Goal: Task Accomplishment & Management: Manage account settings

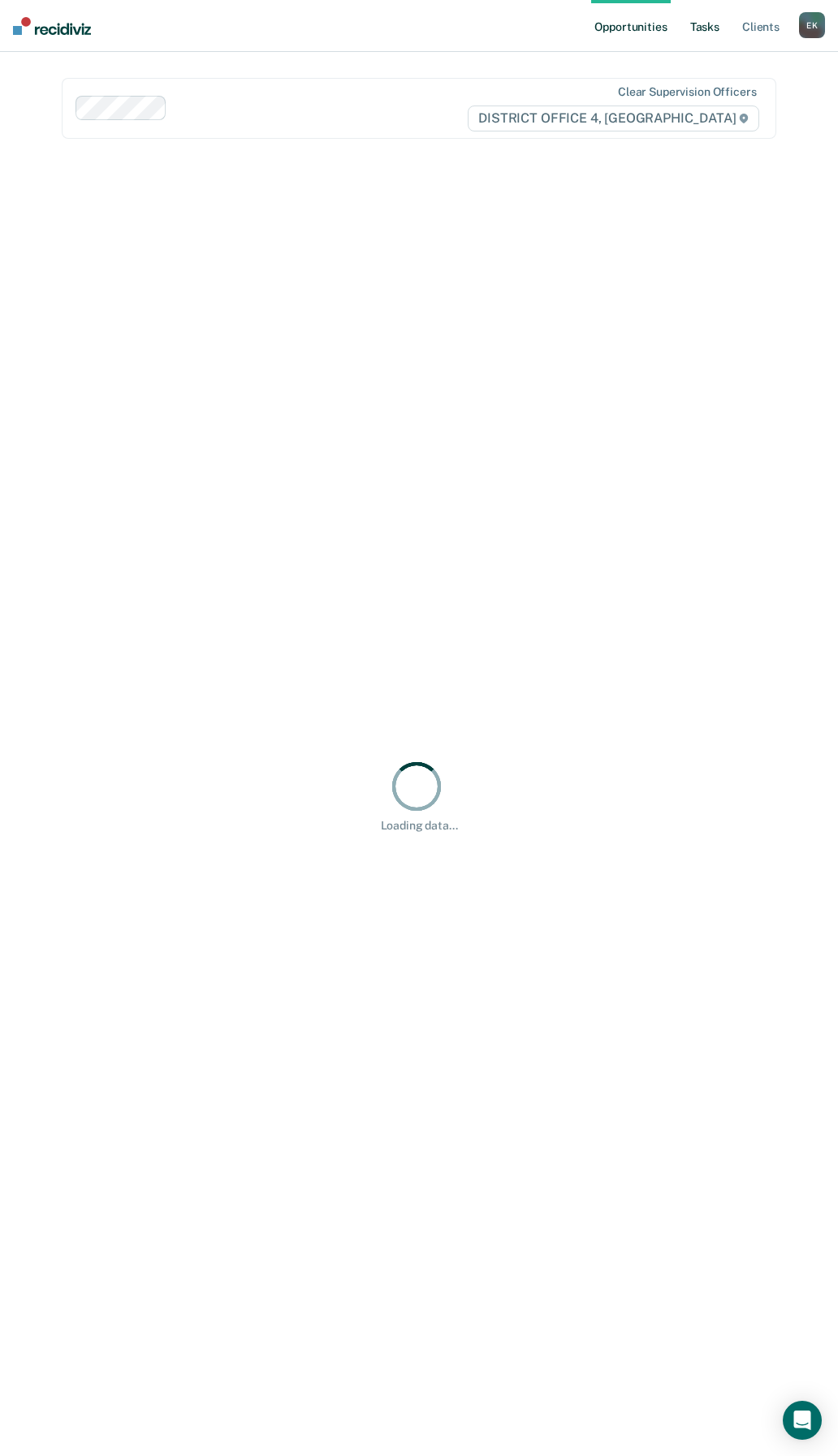
click at [714, 32] on link "Tasks" at bounding box center [704, 26] width 36 height 52
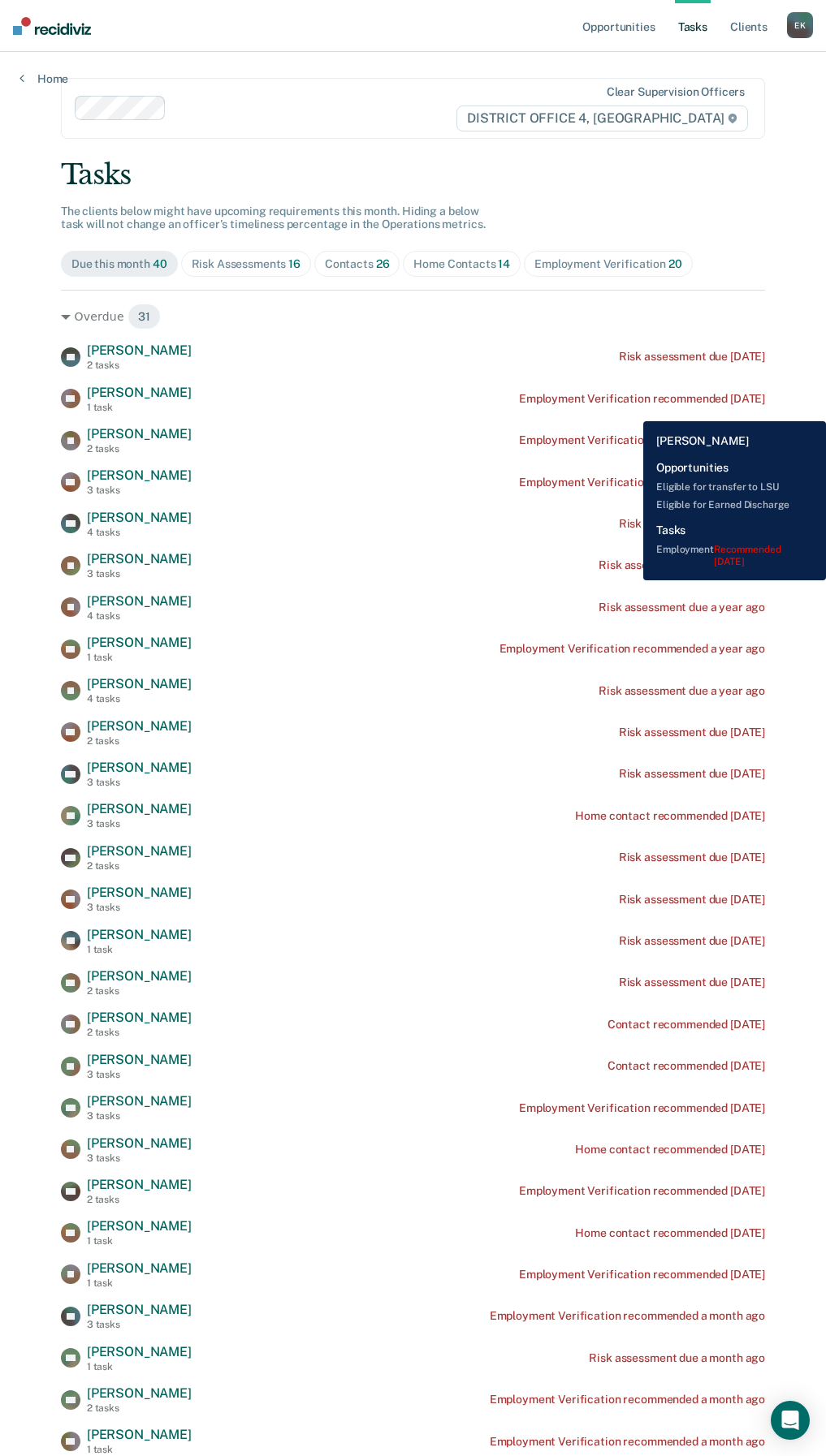
click at [630, 409] on div "AP [PERSON_NAME] 1 task Employment Verification recommended [DATE]" at bounding box center [413, 398] width 703 height 28
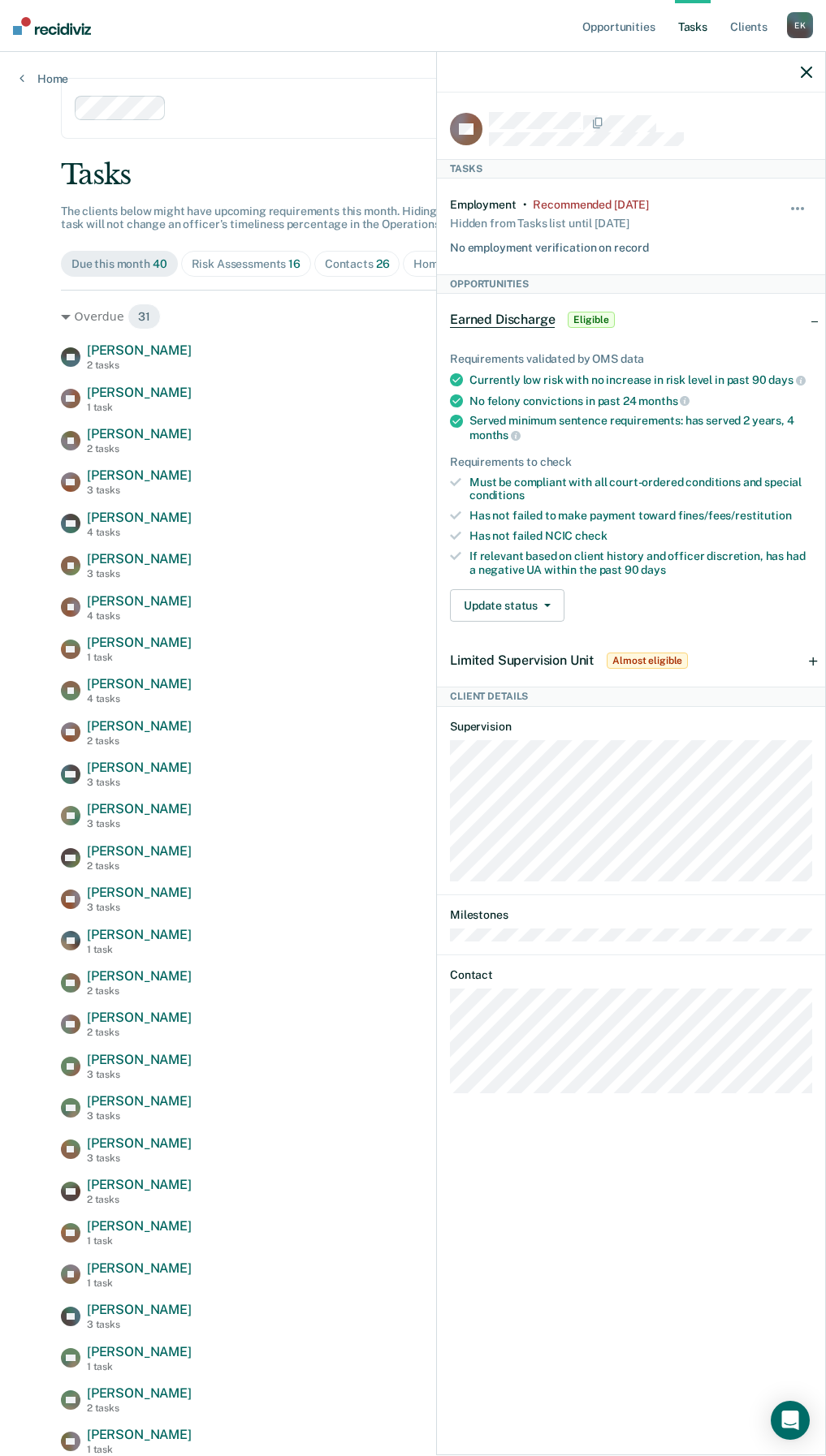
click at [802, 77] on icon "button" at bounding box center [806, 72] width 11 height 11
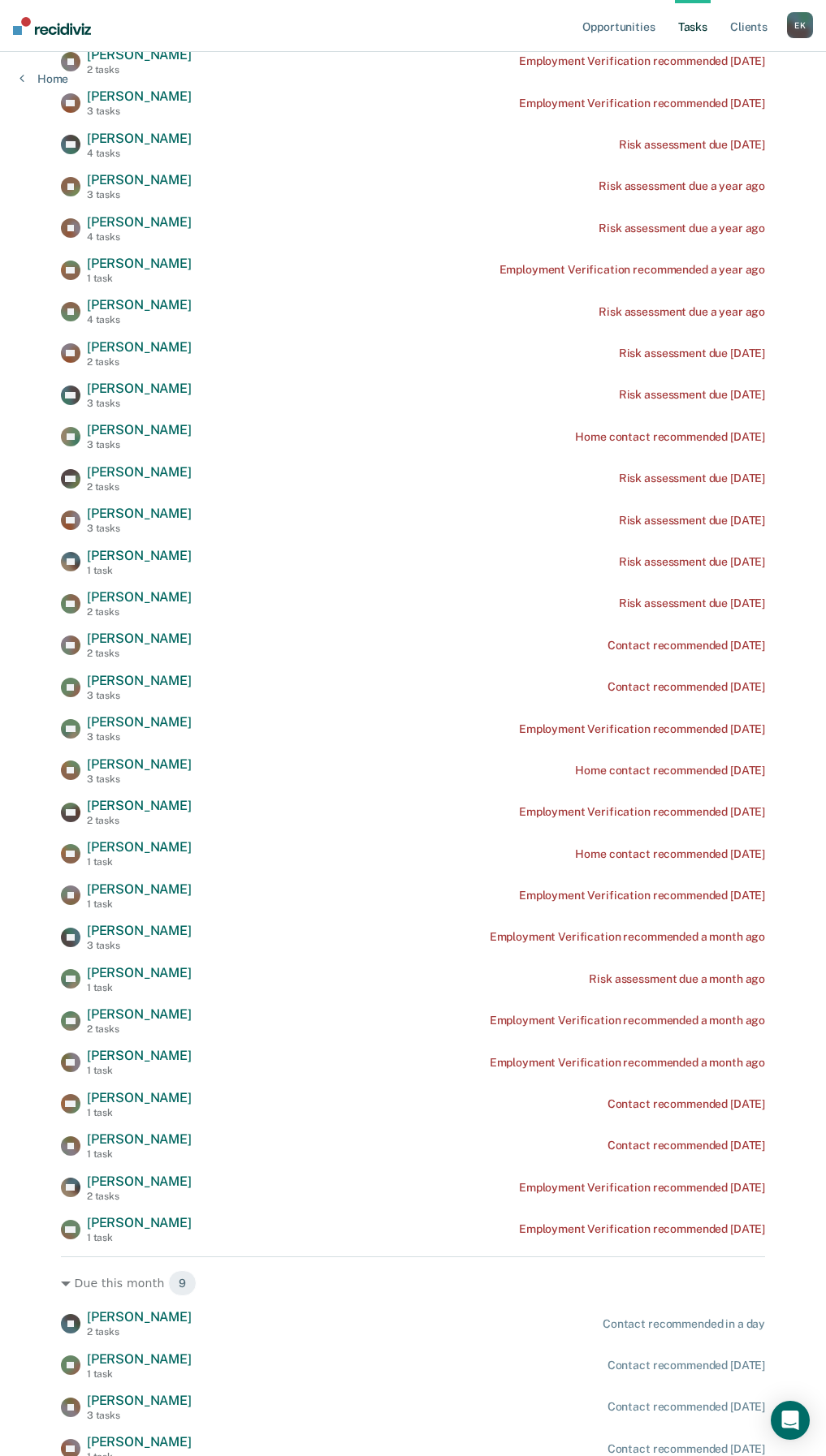
scroll to position [406, 0]
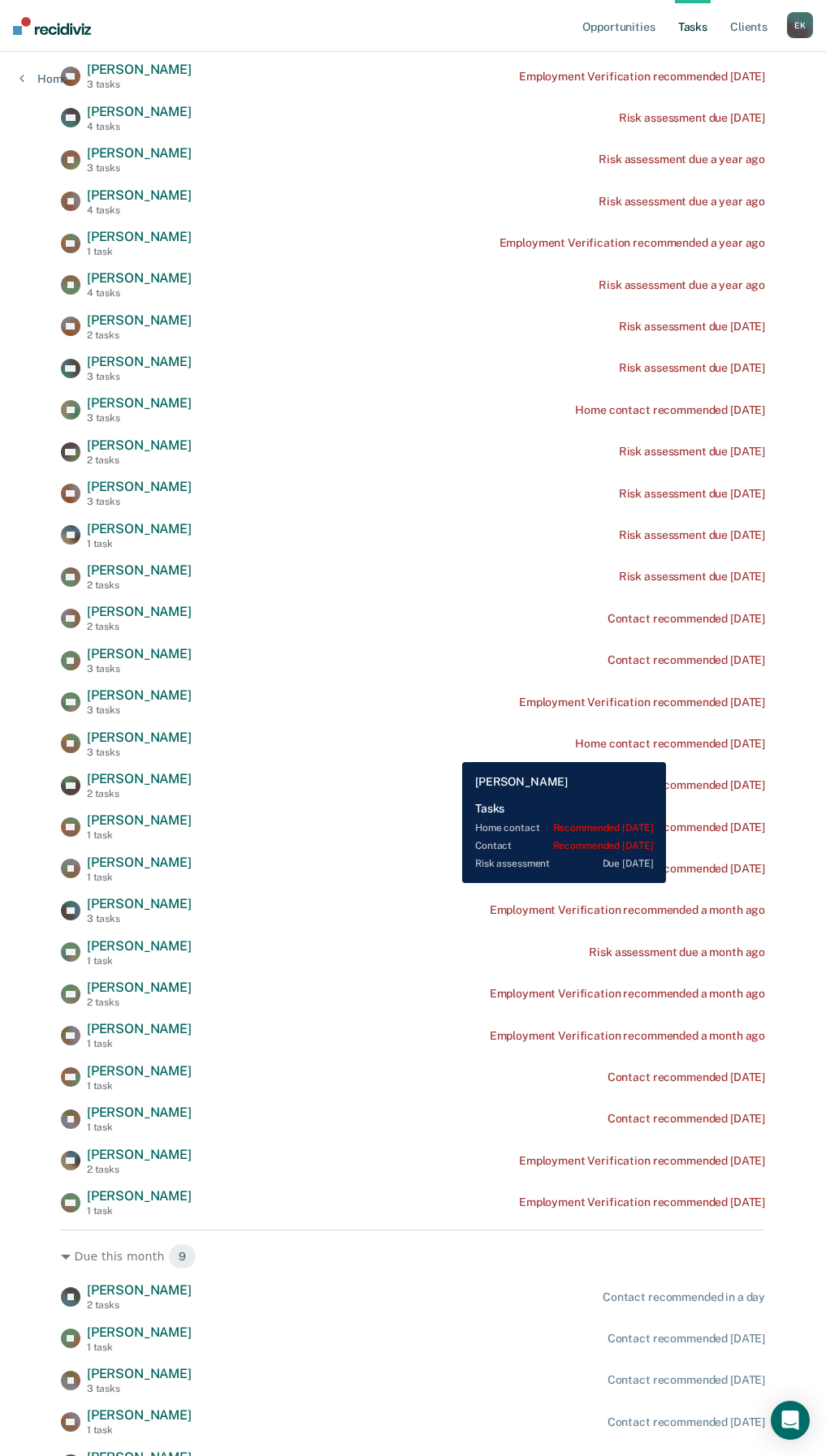
click at [698, 750] on div "Home contact recommended [DATE]" at bounding box center [669, 743] width 190 height 14
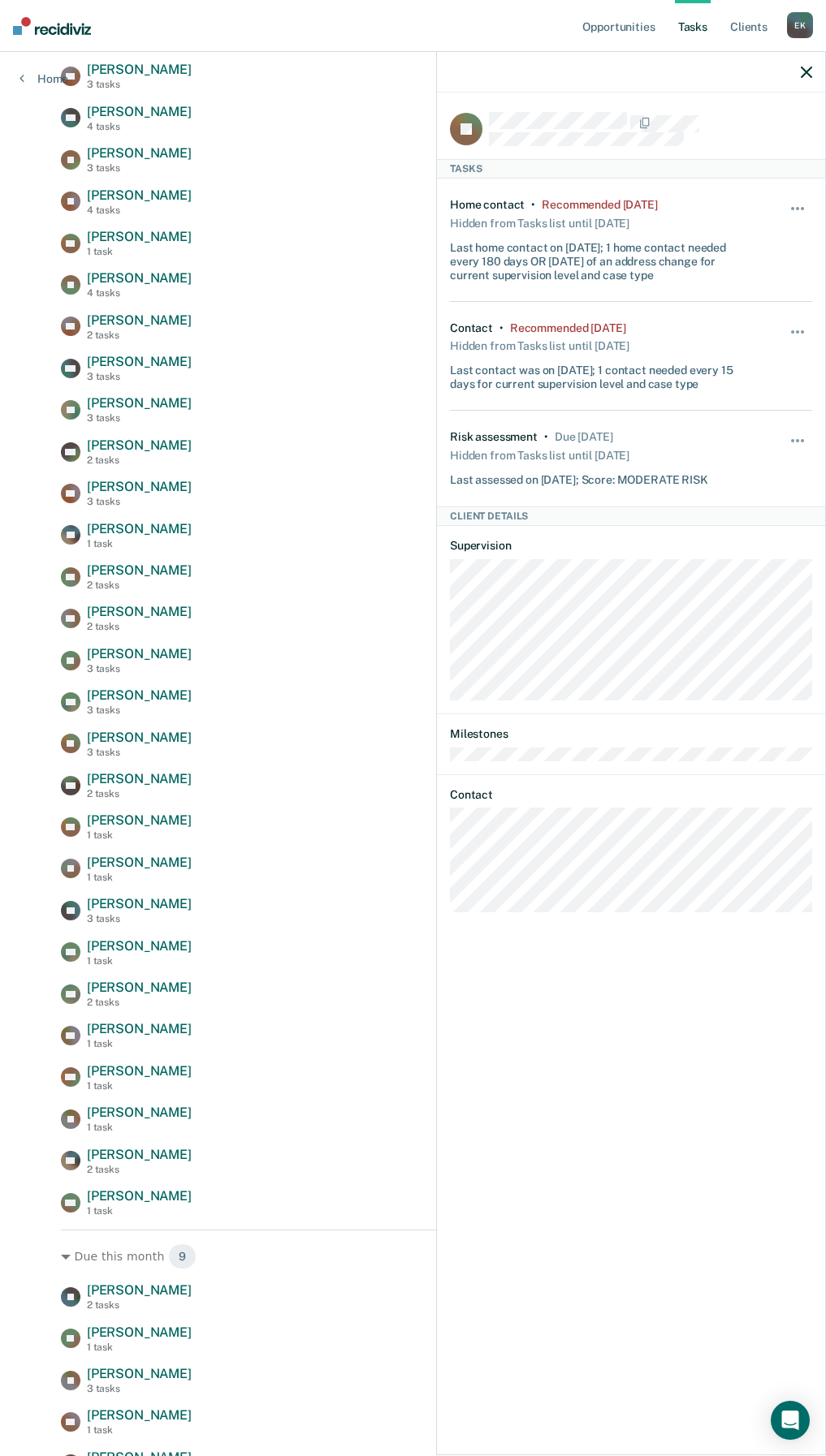
click at [798, 66] on div at bounding box center [630, 72] width 388 height 40
click at [802, 74] on icon "button" at bounding box center [806, 72] width 11 height 11
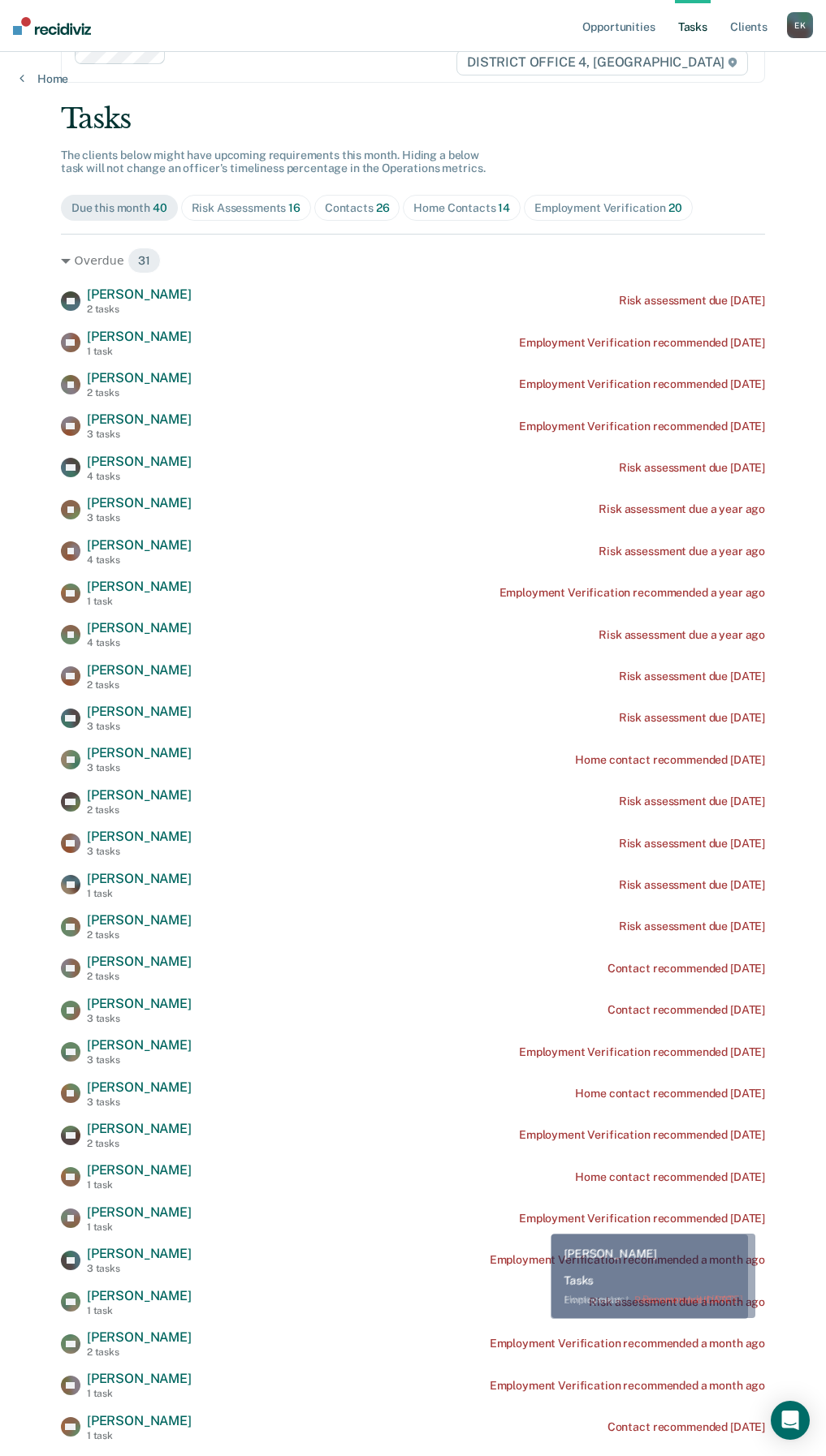
scroll to position [81, 0]
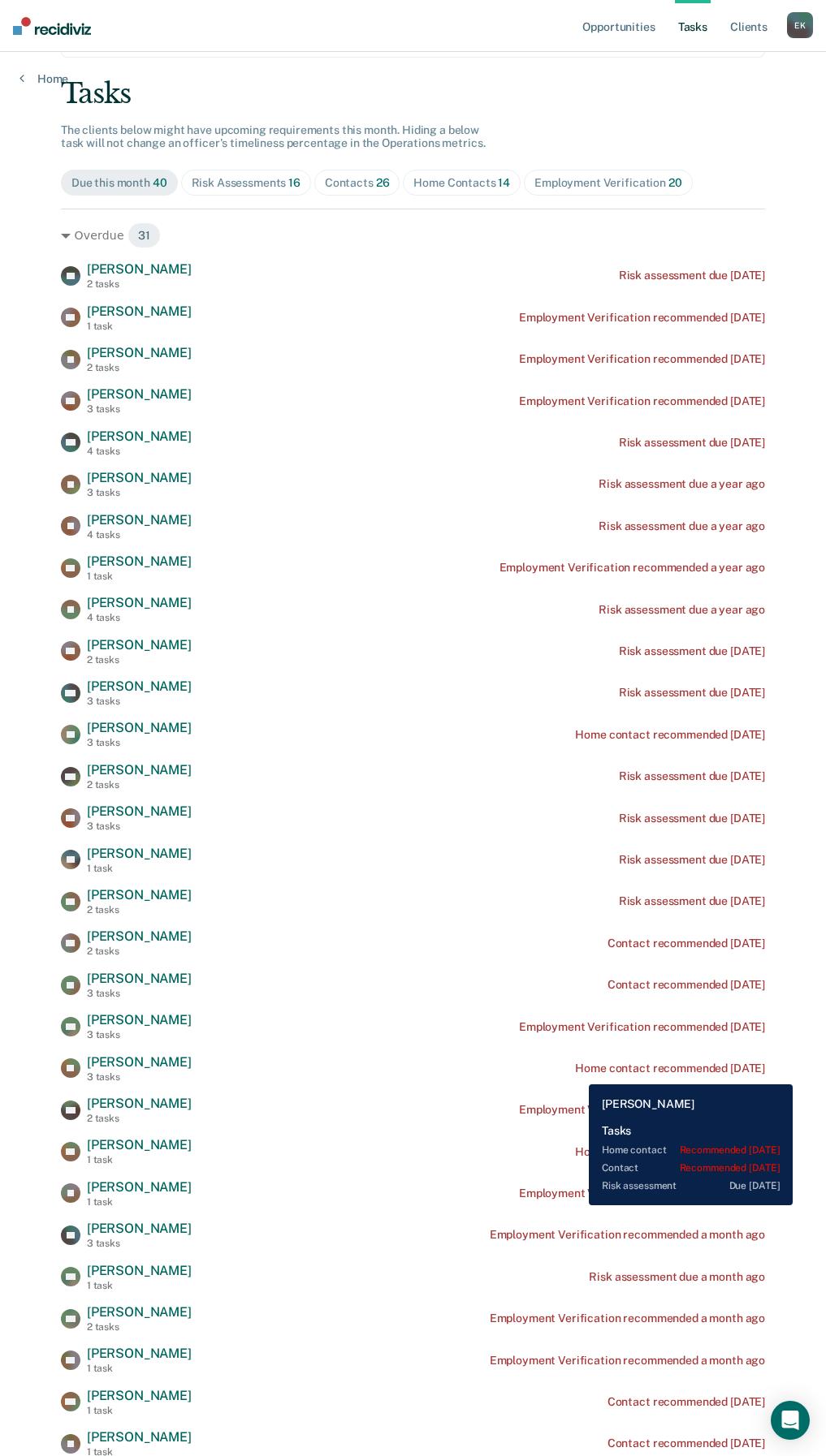
click at [576, 1073] on div "Home contact recommended [DATE]" at bounding box center [669, 1068] width 190 height 14
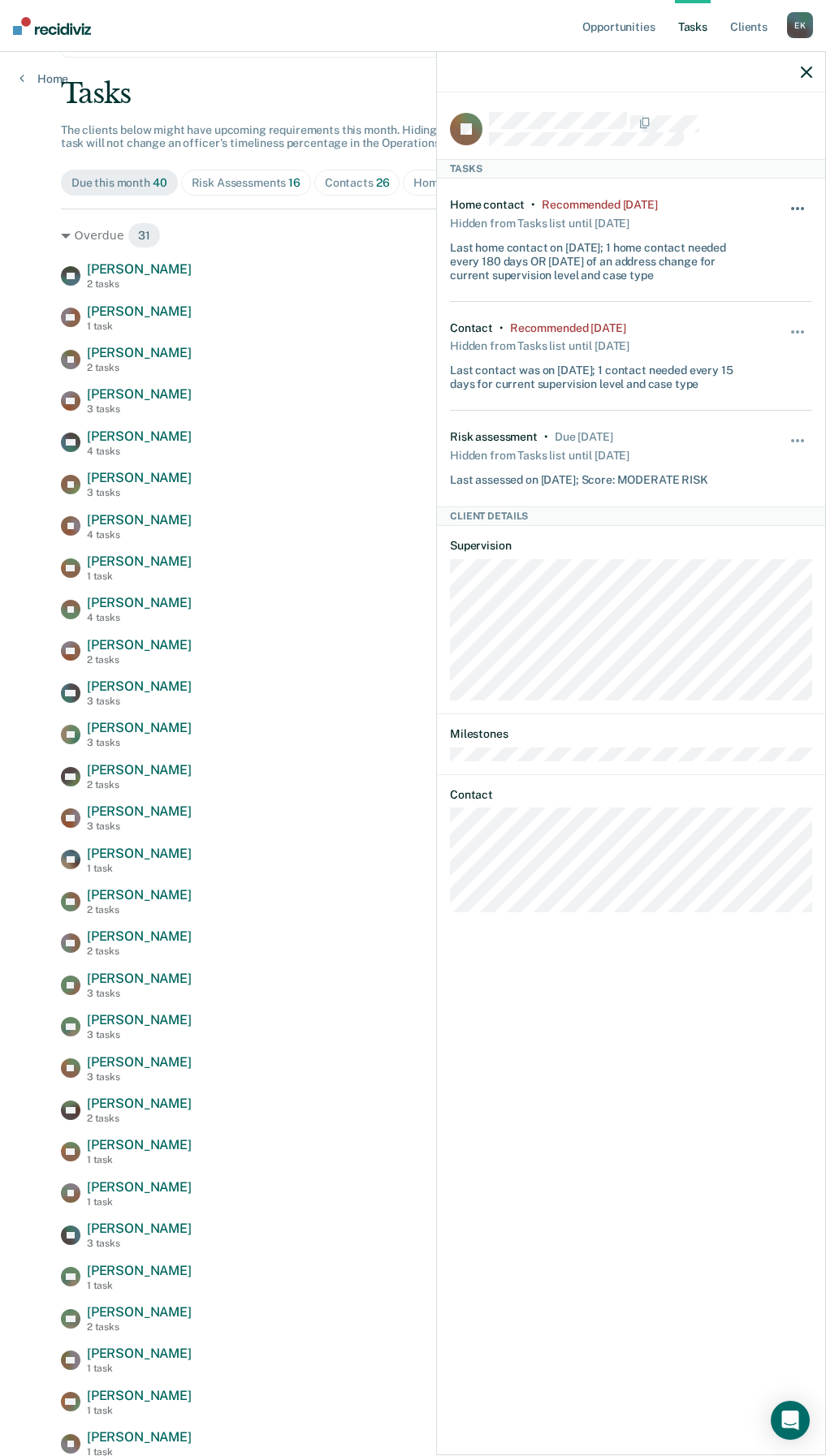
click at [791, 214] on button "button" at bounding box center [798, 217] width 28 height 26
click at [742, 335] on button "90 days" at bounding box center [753, 339] width 117 height 26
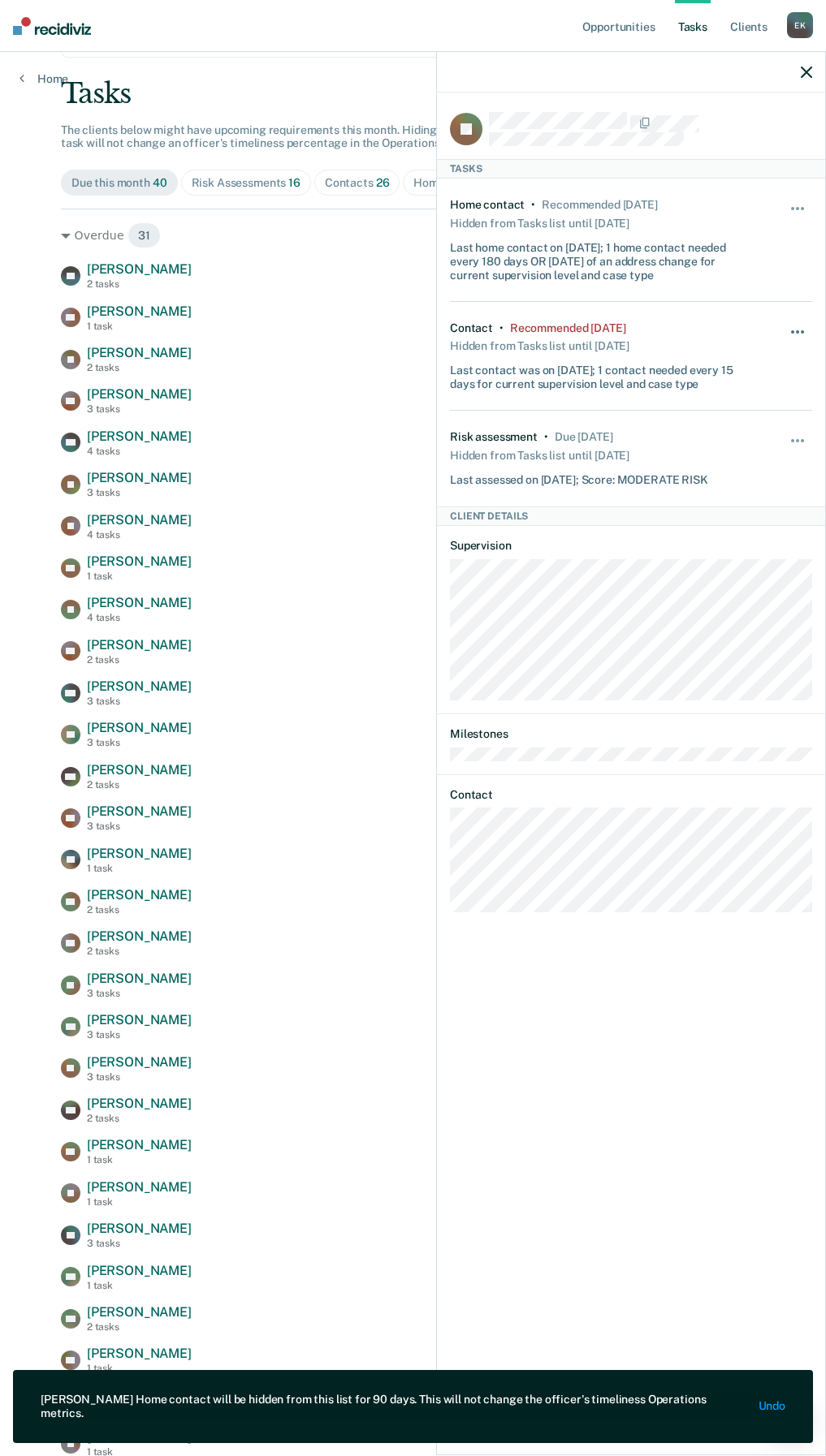
click at [795, 327] on button "button" at bounding box center [798, 340] width 28 height 26
click at [758, 457] on button "90 days" at bounding box center [753, 461] width 117 height 26
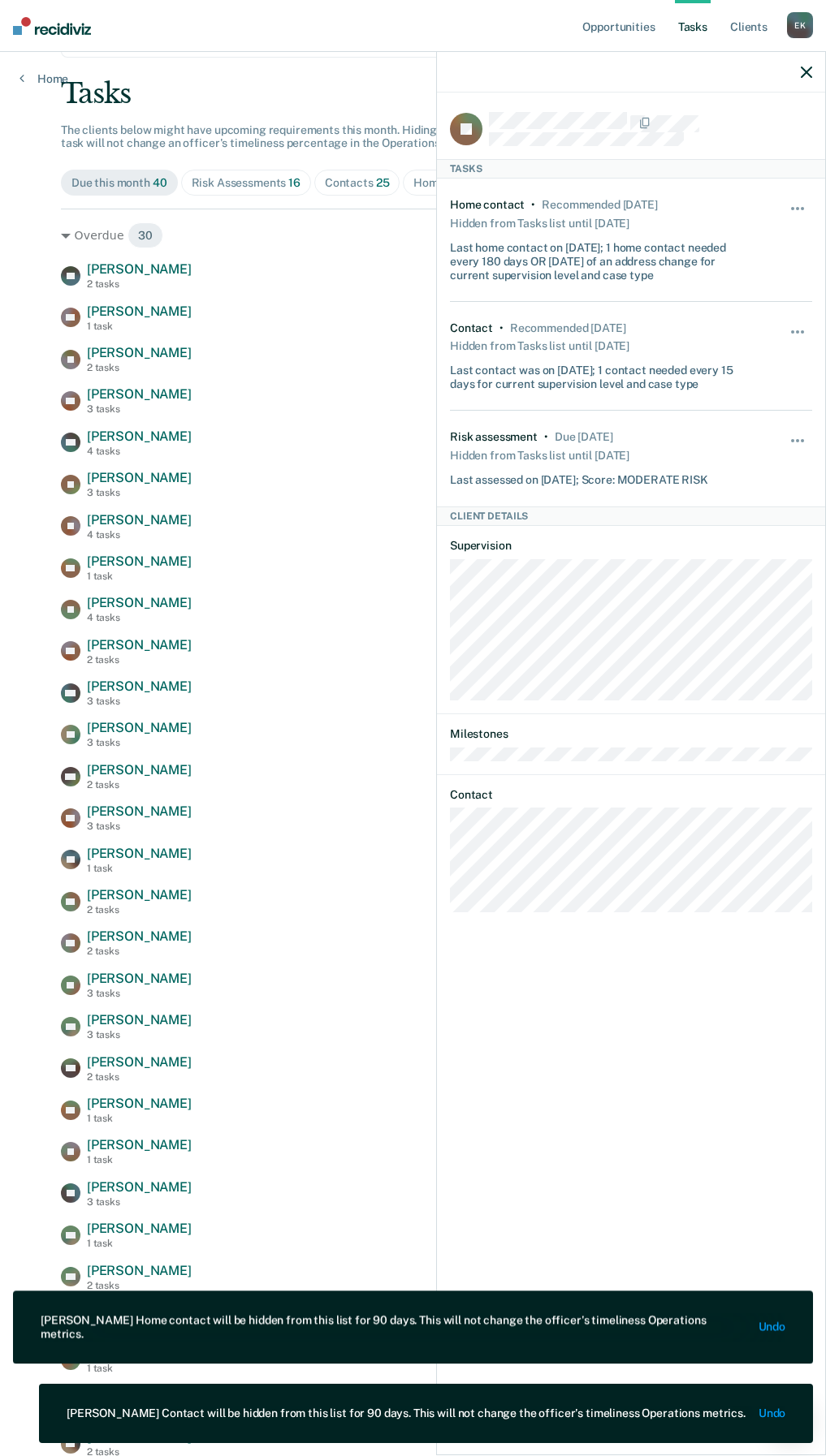
click at [804, 85] on div at bounding box center [630, 72] width 388 height 40
click at [810, 62] on div at bounding box center [630, 72] width 388 height 40
click at [807, 75] on icon "button" at bounding box center [806, 72] width 11 height 11
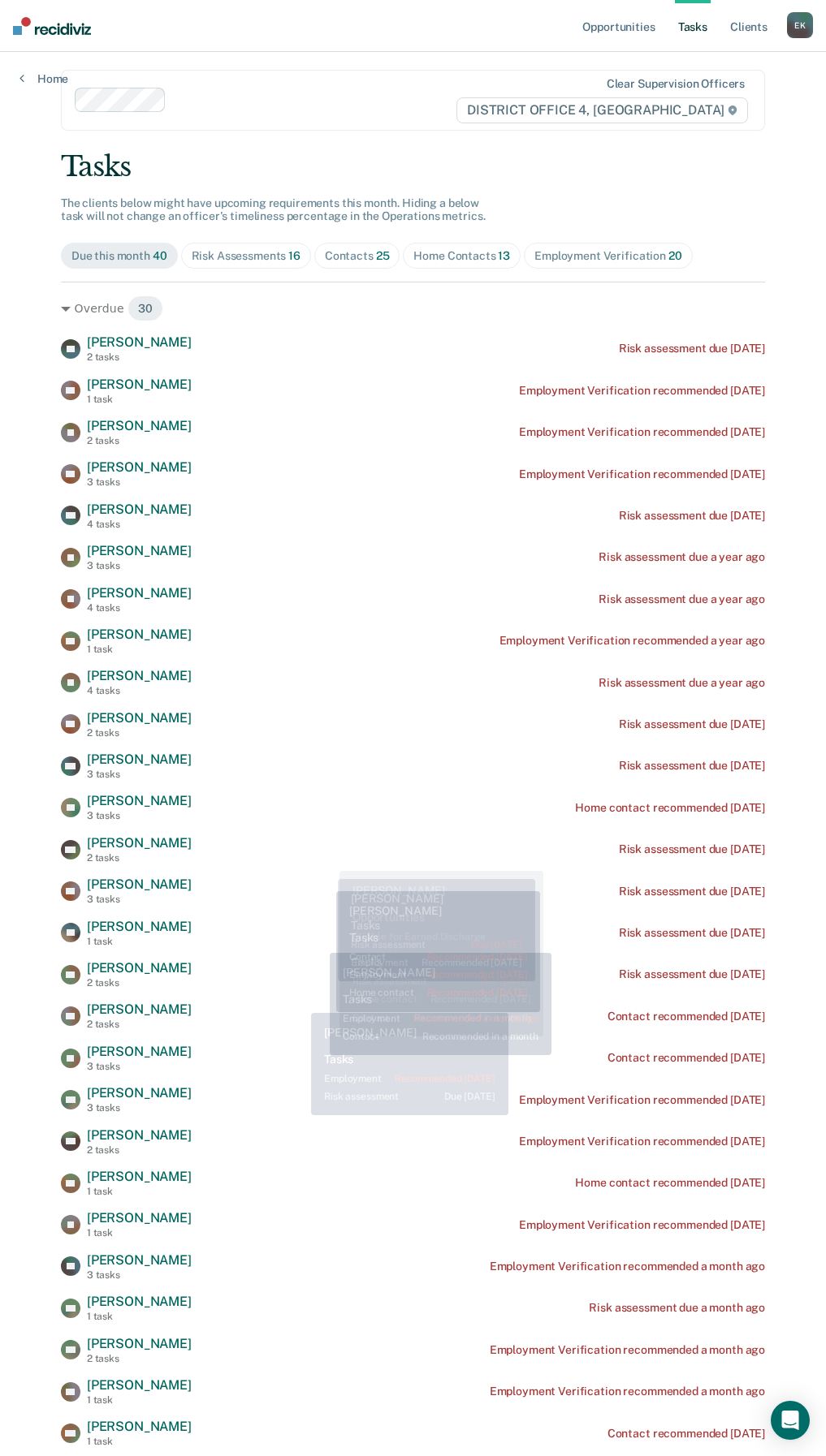
scroll to position [0, 0]
